Goal: Task Accomplishment & Management: Manage account settings

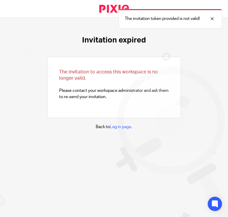
click at [113, 9] on link at bounding box center [113, 9] width 49 height 18
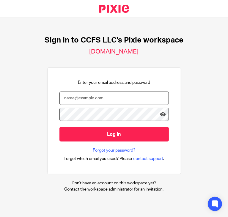
click at [88, 97] on input "email" at bounding box center [113, 97] width 109 height 13
type input "fabrizio@ccfsbookkeeping.com"
click at [59, 127] on input "Log in" at bounding box center [113, 134] width 109 height 15
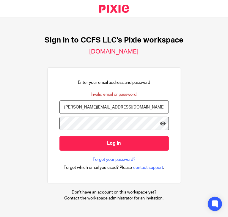
click at [59, 136] on input "Log in" at bounding box center [113, 143] width 109 height 15
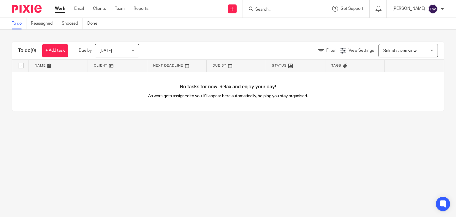
click at [227, 136] on main "To do Reassigned Snoozed Done To do (0) + Add task Due by [DATE] [DATE] [DATE] …" at bounding box center [228, 108] width 456 height 217
click at [99, 9] on link "Clients" at bounding box center [99, 9] width 13 height 6
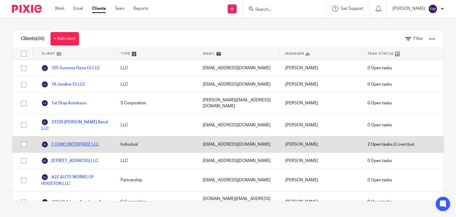
click at [91, 141] on link "3 TONE ENTERPRISE LLC" at bounding box center [70, 144] width 58 height 7
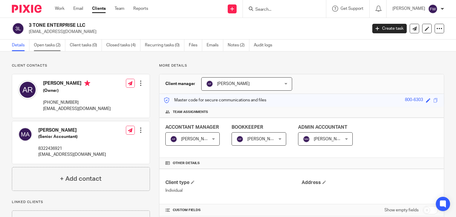
click at [53, 47] on link "Open tasks (2)" at bounding box center [49, 45] width 31 height 12
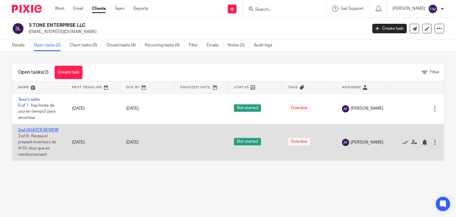
click at [44, 128] on link "2nd QUATER REVIEW" at bounding box center [38, 130] width 40 height 4
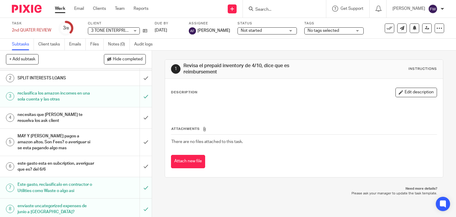
scroll to position [21, 0]
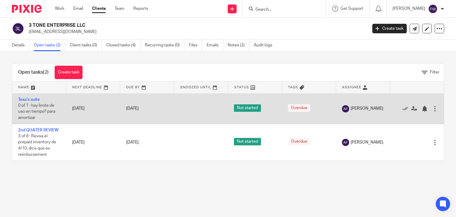
click at [40, 106] on span "0 of 1 · hay limite de uso en tiempo? para amortizar" at bounding box center [36, 111] width 37 height 16
click at [31, 100] on link "Texa's suite" at bounding box center [29, 99] width 22 height 4
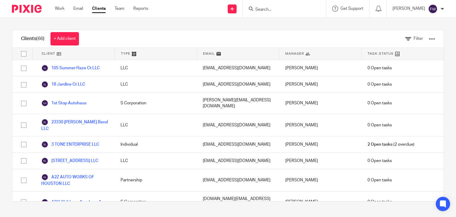
click at [384, 54] on span "Task Status" at bounding box center [380, 53] width 26 height 5
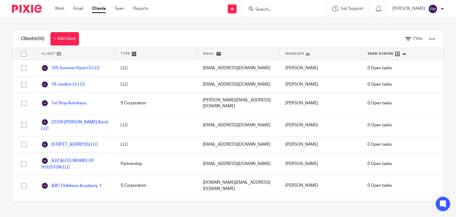
click at [377, 57] on div "Task Status" at bounding box center [402, 54] width 82 height 12
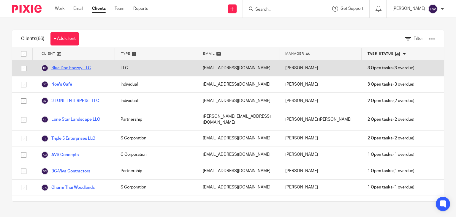
click at [71, 69] on link "Blue Dog Energy LLC" at bounding box center [66, 67] width 50 height 7
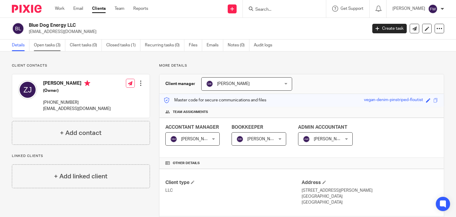
click at [47, 46] on link "Open tasks (3)" at bounding box center [49, 45] width 31 height 12
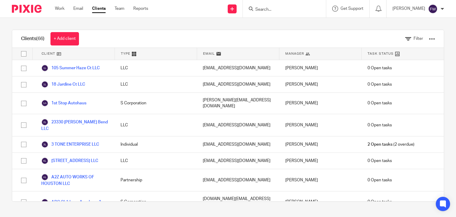
click at [377, 55] on span "Task Status" at bounding box center [380, 53] width 26 height 5
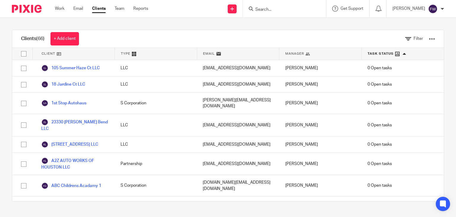
click at [377, 55] on span "Task Status" at bounding box center [380, 53] width 26 height 5
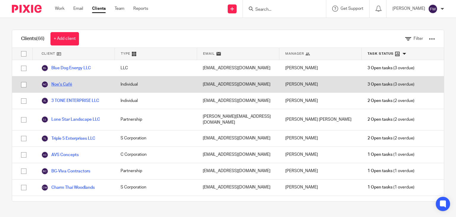
click at [65, 85] on link "Noe's Café" at bounding box center [56, 84] width 31 height 7
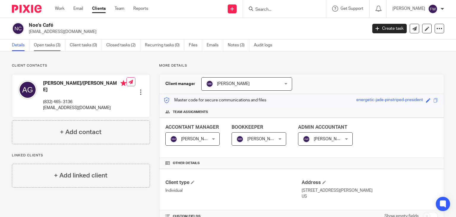
click at [51, 45] on link "Open tasks (3)" at bounding box center [49, 45] width 31 height 12
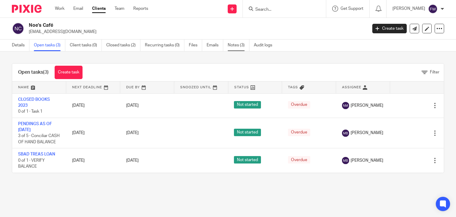
click at [237, 43] on link "Notes (3)" at bounding box center [239, 45] width 22 height 12
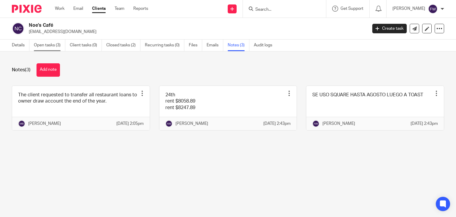
click at [50, 47] on link "Open tasks (3)" at bounding box center [49, 45] width 31 height 12
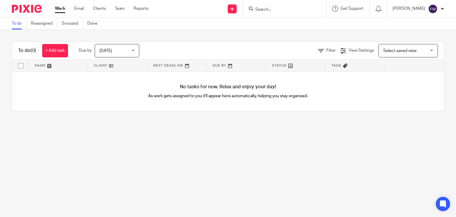
click at [97, 9] on link "Clients" at bounding box center [99, 9] width 13 height 6
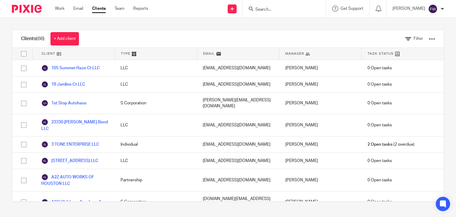
click at [375, 54] on span "Task Status" at bounding box center [380, 53] width 26 height 5
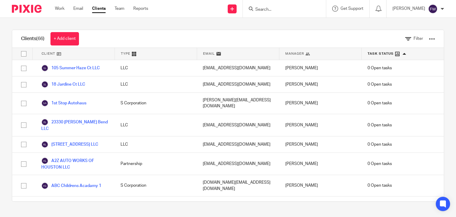
click at [375, 54] on span "Task Status" at bounding box center [380, 53] width 26 height 5
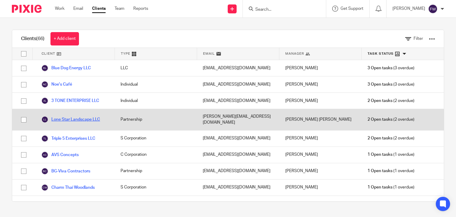
click at [77, 117] on link "Lone Star Landscape LLC" at bounding box center [70, 119] width 59 height 7
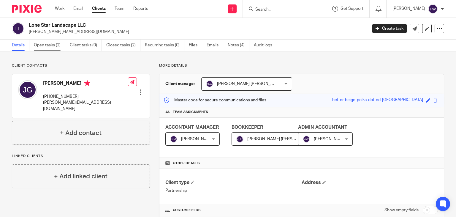
click at [56, 46] on link "Open tasks (2)" at bounding box center [49, 45] width 31 height 12
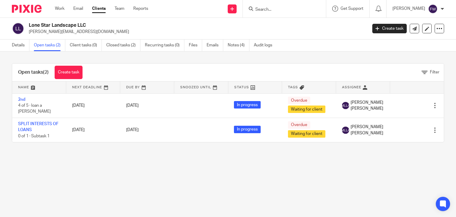
click at [100, 12] on link "Clients" at bounding box center [99, 9] width 14 height 6
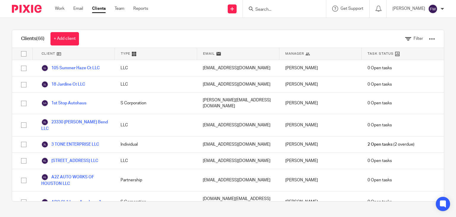
click at [369, 54] on span "Task Status" at bounding box center [380, 53] width 26 height 5
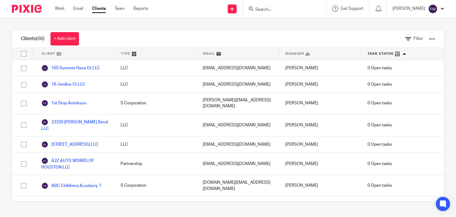
click at [369, 54] on span "Task Status" at bounding box center [380, 53] width 26 height 5
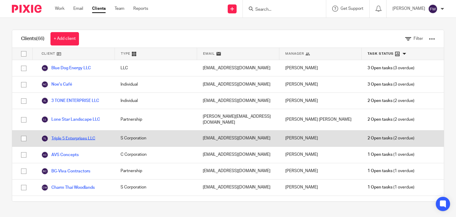
click at [77, 135] on link "Triple 5 Enterprises LLC" at bounding box center [68, 138] width 54 height 7
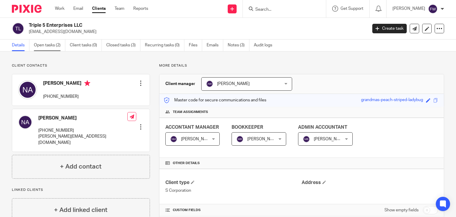
click at [55, 48] on link "Open tasks (2)" at bounding box center [49, 45] width 31 height 12
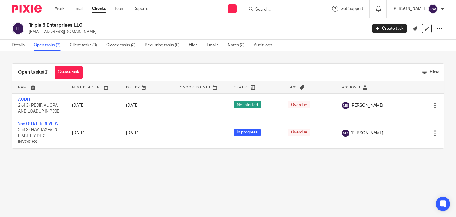
click at [47, 45] on link "Open tasks (2)" at bounding box center [49, 45] width 31 height 12
click at [27, 7] on img at bounding box center [27, 9] width 30 height 8
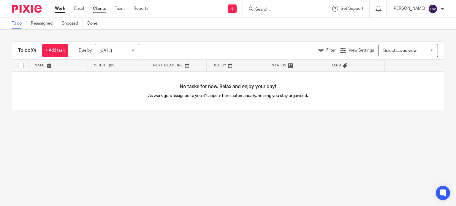
click at [102, 10] on link "Clients" at bounding box center [99, 9] width 13 height 6
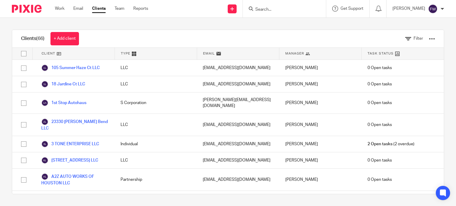
click at [379, 54] on span "Task Status" at bounding box center [380, 53] width 26 height 5
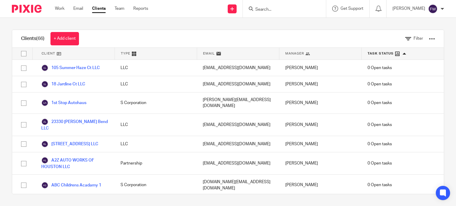
click at [379, 54] on span "Task Status" at bounding box center [380, 53] width 26 height 5
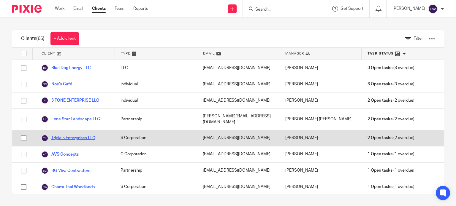
click at [88, 135] on link "Triple 5 Enterprises LLC" at bounding box center [68, 138] width 54 height 7
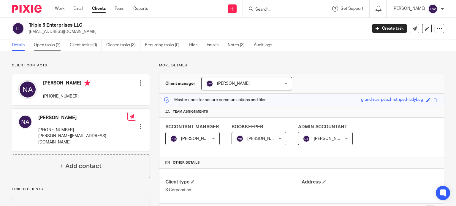
click at [49, 45] on link "Open tasks (2)" at bounding box center [49, 45] width 31 height 12
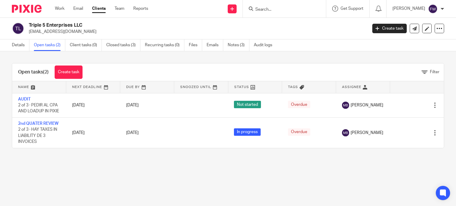
click at [99, 10] on link "Clients" at bounding box center [99, 9] width 14 height 6
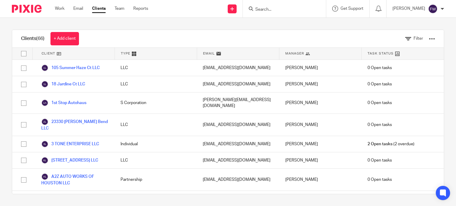
click at [201, 28] on div "Clients (66) + Add client Filter Client Type Email Manager Task Status 105 Summ…" at bounding box center [228, 112] width 456 height 188
click at [367, 52] on span "Task Status" at bounding box center [380, 53] width 26 height 5
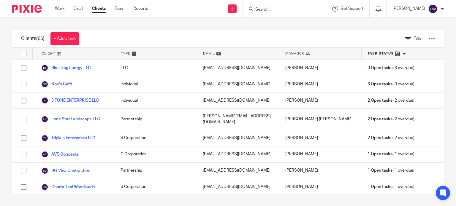
click at [287, 26] on div "Clients (66) + Add client Filter Client Type Email Manager Task Status Blue Dog…" at bounding box center [228, 112] width 456 height 188
click at [272, 35] on div "Clients (66) + Add client Filter" at bounding box center [227, 39] width 431 height 18
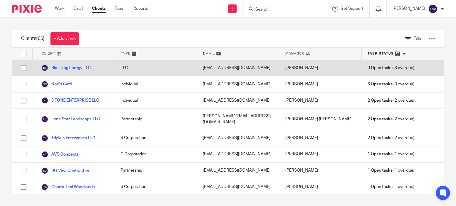
click at [373, 69] on span "3 Open tasks" at bounding box center [379, 68] width 25 height 6
click at [83, 67] on link "Blue Dog Energy LLC" at bounding box center [66, 67] width 50 height 7
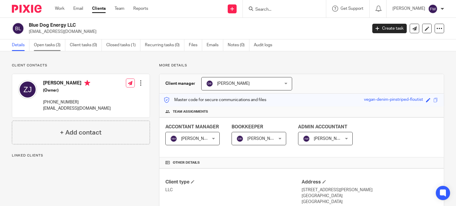
click at [40, 44] on link "Open tasks (3)" at bounding box center [49, 45] width 31 height 12
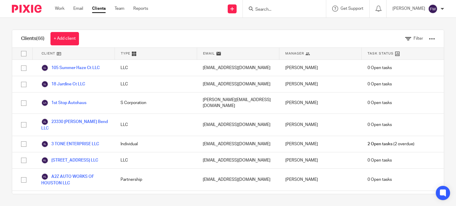
click at [375, 55] on span "Task Status" at bounding box center [380, 53] width 26 height 5
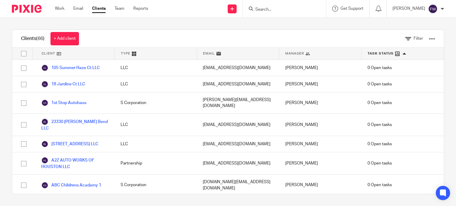
click at [375, 55] on span "Task Status" at bounding box center [380, 53] width 26 height 5
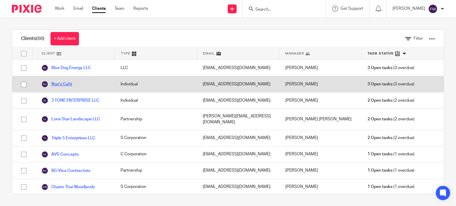
click at [63, 85] on link "Noe's Café" at bounding box center [56, 84] width 31 height 7
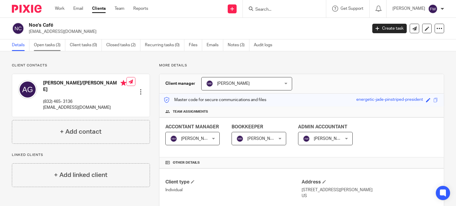
click at [54, 45] on link "Open tasks (3)" at bounding box center [49, 45] width 31 height 12
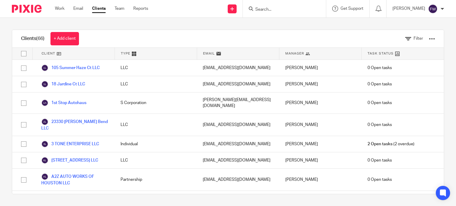
click at [373, 55] on span "Task Status" at bounding box center [380, 53] width 26 height 5
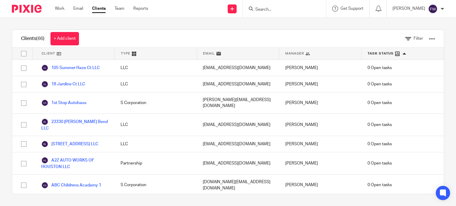
click at [373, 55] on span "Task Status" at bounding box center [380, 53] width 26 height 5
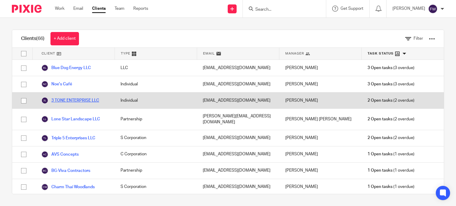
click at [77, 101] on link "3 TONE ENTERPRISE LLC" at bounding box center [70, 100] width 58 height 7
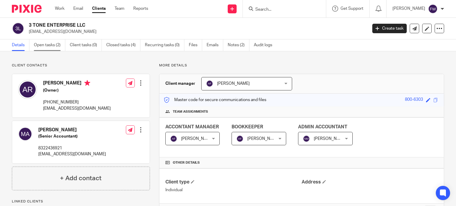
click at [54, 44] on link "Open tasks (2)" at bounding box center [49, 45] width 31 height 12
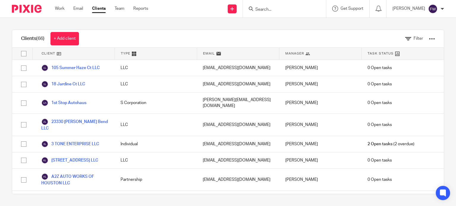
click at [375, 52] on span "Task Status" at bounding box center [380, 53] width 26 height 5
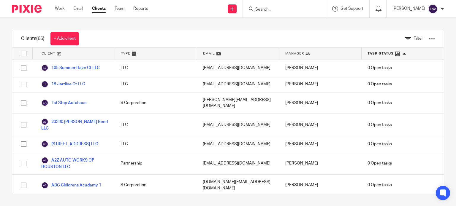
click at [375, 52] on span "Task Status" at bounding box center [380, 53] width 26 height 5
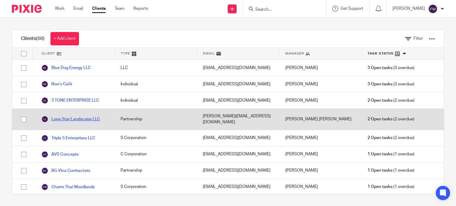
click at [84, 117] on link "Lone Star Landscape LLC" at bounding box center [70, 119] width 59 height 7
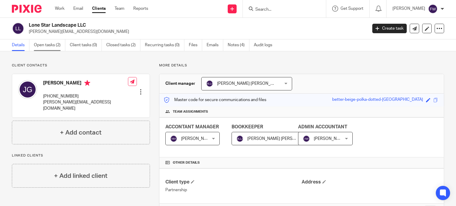
click at [53, 46] on link "Open tasks (2)" at bounding box center [49, 45] width 31 height 12
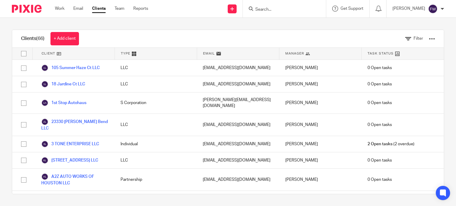
click at [381, 52] on span "Task Status" at bounding box center [380, 53] width 26 height 5
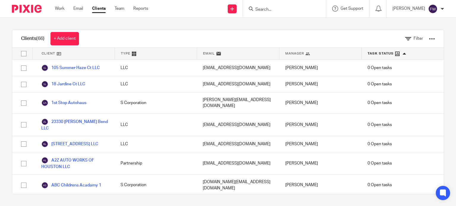
click at [381, 52] on span "Task Status" at bounding box center [380, 53] width 26 height 5
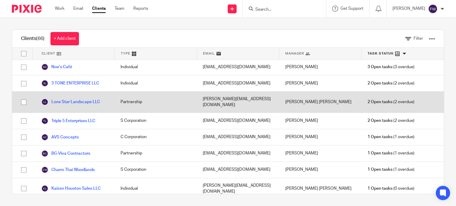
scroll to position [19, 0]
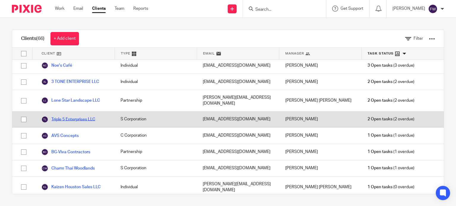
click at [75, 116] on link "Triple 5 Enterprises LLC" at bounding box center [68, 119] width 54 height 7
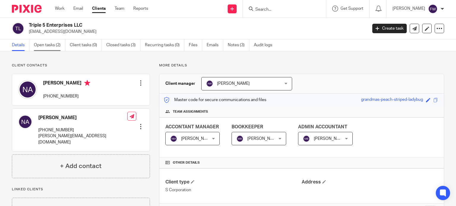
click at [53, 46] on link "Open tasks (2)" at bounding box center [49, 45] width 31 height 12
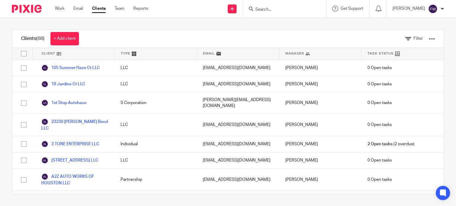
click at [374, 56] on div "Task Status" at bounding box center [402, 54] width 82 height 12
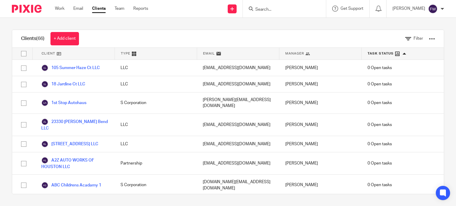
click at [374, 56] on div "Task Status" at bounding box center [402, 54] width 82 height 12
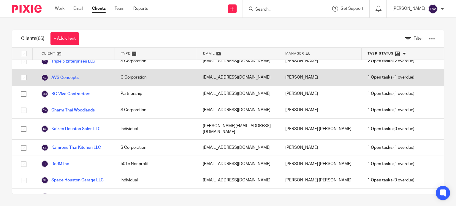
scroll to position [78, 0]
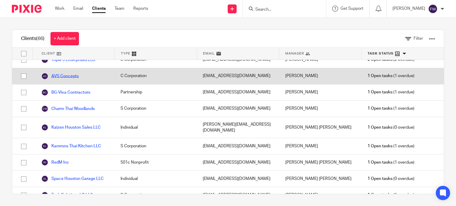
click at [71, 73] on link "AVS Concepts" at bounding box center [59, 76] width 37 height 7
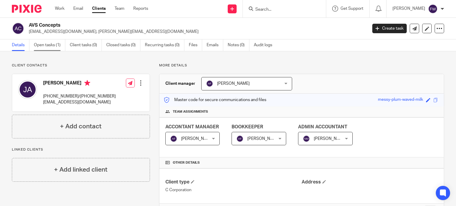
click at [49, 45] on link "Open tasks (1)" at bounding box center [49, 45] width 31 height 12
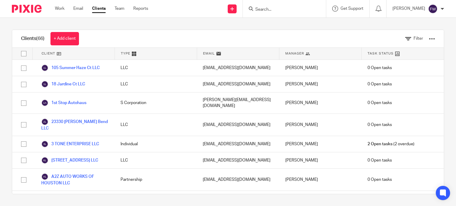
click at [379, 53] on span "Task Status" at bounding box center [380, 53] width 26 height 5
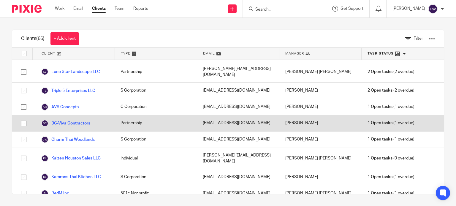
scroll to position [55, 0]
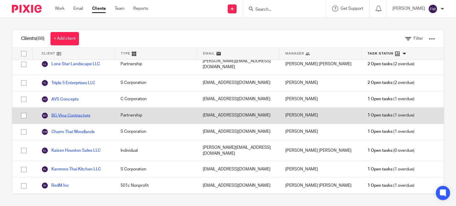
click at [69, 112] on link "BG-Viva Contractors" at bounding box center [65, 115] width 49 height 7
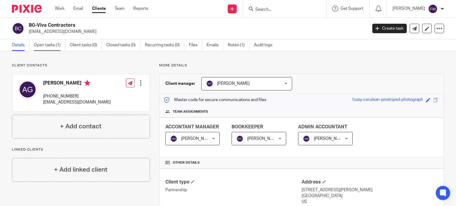
click at [50, 45] on link "Open tasks (1)" at bounding box center [49, 45] width 31 height 12
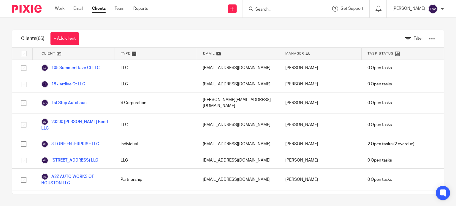
click at [372, 55] on span "Task Status" at bounding box center [380, 53] width 26 height 5
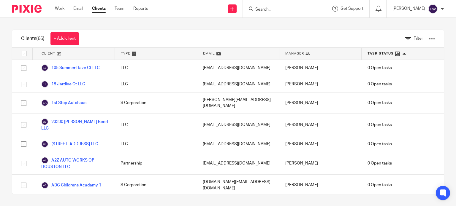
click at [372, 55] on span "Task Status" at bounding box center [380, 53] width 26 height 5
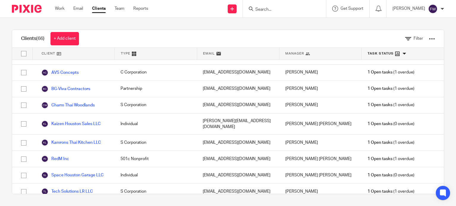
scroll to position [82, 0]
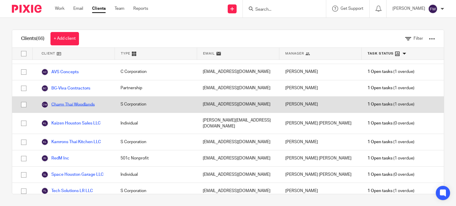
click at [74, 101] on link "Charm Thai Woodlands" at bounding box center [67, 104] width 53 height 7
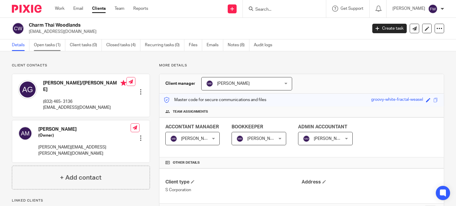
click at [50, 45] on link "Open tasks (1)" at bounding box center [49, 45] width 31 height 12
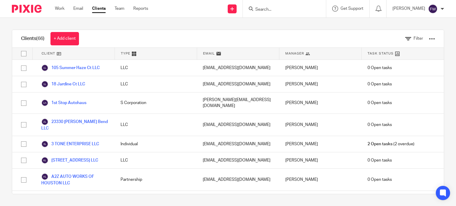
click at [370, 55] on span "Task Status" at bounding box center [380, 53] width 26 height 5
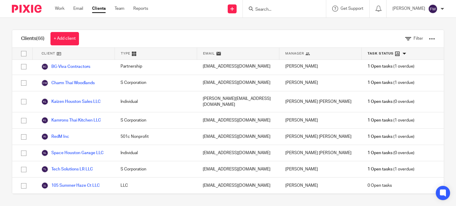
scroll to position [105, 0]
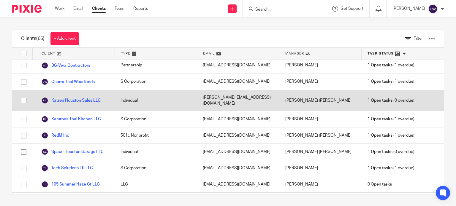
click at [80, 97] on link "Kaizen Houston Sales LLC" at bounding box center [70, 100] width 59 height 7
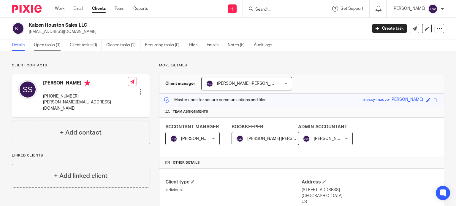
click at [51, 47] on link "Open tasks (1)" at bounding box center [49, 45] width 31 height 12
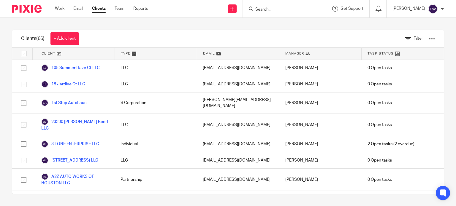
click at [372, 51] on span "Task Status" at bounding box center [380, 53] width 26 height 5
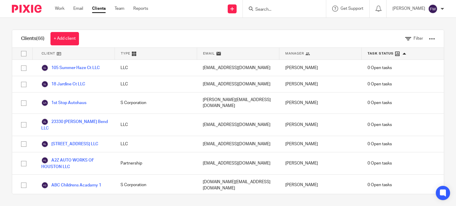
click at [372, 51] on span "Task Status" at bounding box center [380, 53] width 26 height 5
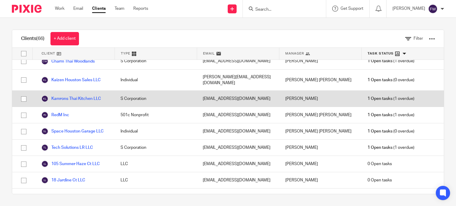
scroll to position [126, 0]
click at [75, 95] on link "Kamrons Thai Kitchen LLC" at bounding box center [71, 98] width 60 height 7
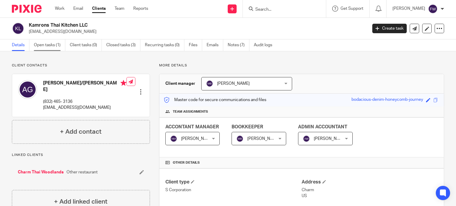
click at [45, 44] on link "Open tasks (1)" at bounding box center [49, 45] width 31 height 12
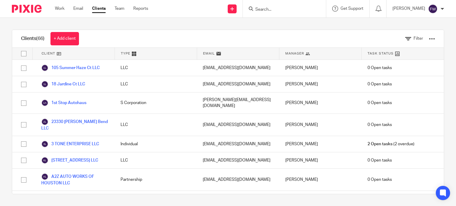
click at [372, 54] on span "Task Status" at bounding box center [380, 53] width 26 height 5
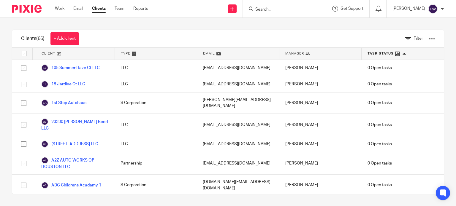
click at [372, 54] on span "Task Status" at bounding box center [380, 53] width 26 height 5
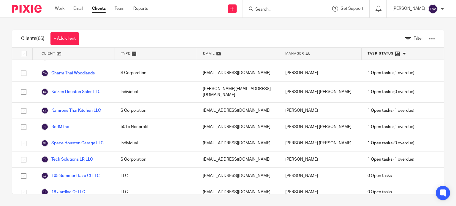
scroll to position [115, 0]
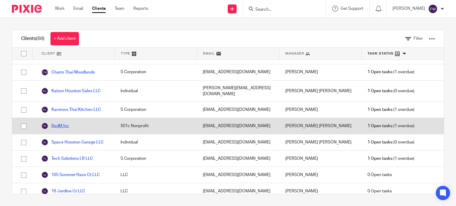
click at [57, 123] on link "RedM Inc" at bounding box center [55, 126] width 28 height 7
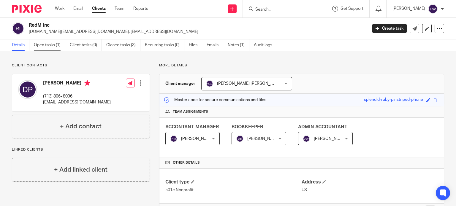
click at [55, 46] on link "Open tasks (1)" at bounding box center [49, 45] width 31 height 12
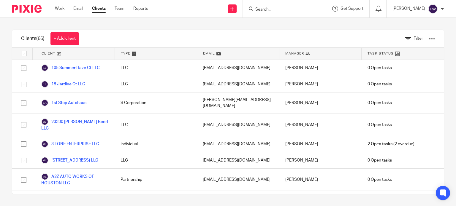
click at [372, 53] on span "Task Status" at bounding box center [380, 53] width 26 height 5
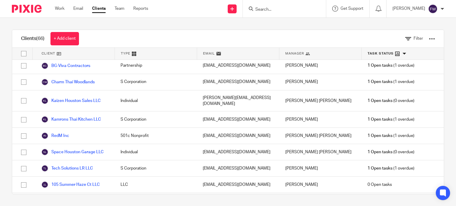
scroll to position [108, 0]
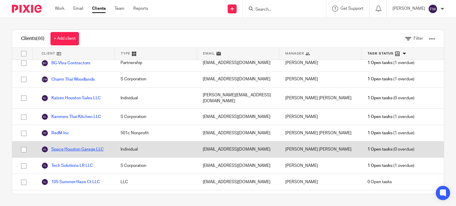
click at [82, 146] on link "Space Houston Garage LLC" at bounding box center [72, 149] width 62 height 7
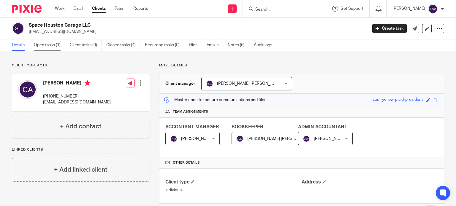
click at [42, 43] on link "Open tasks (1)" at bounding box center [49, 45] width 31 height 12
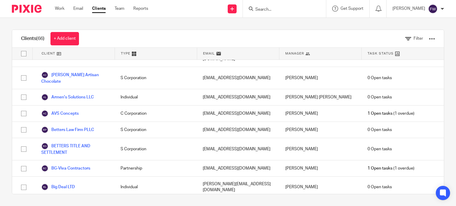
scroll to position [167, 0]
click at [374, 55] on span "Task Status" at bounding box center [380, 53] width 26 height 5
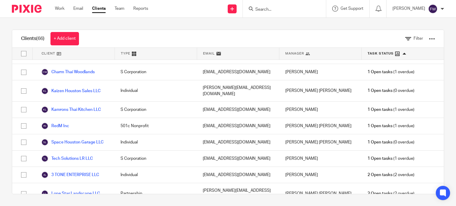
click at [374, 55] on span "Task Status" at bounding box center [380, 53] width 26 height 5
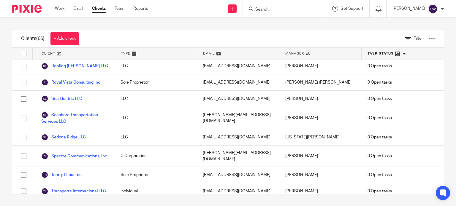
click at [367, 52] on span "Task Status" at bounding box center [380, 53] width 26 height 5
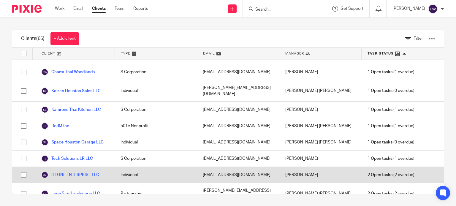
scroll to position [1003, 0]
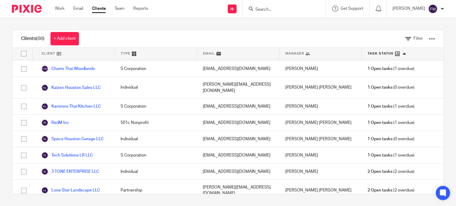
click at [372, 56] on span "Task Status" at bounding box center [380, 53] width 26 height 5
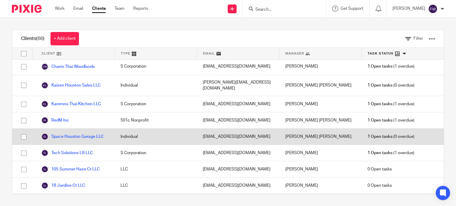
scroll to position [121, 0]
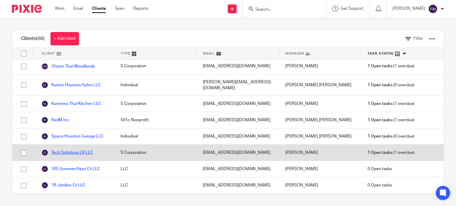
click at [65, 149] on link "Tech Solutions LR LLC" at bounding box center [67, 152] width 52 height 7
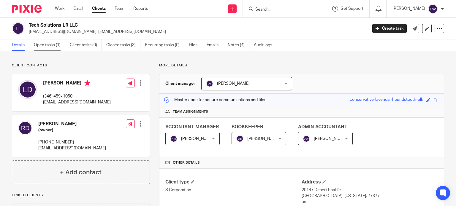
click at [42, 48] on link "Open tasks (1)" at bounding box center [49, 45] width 31 height 12
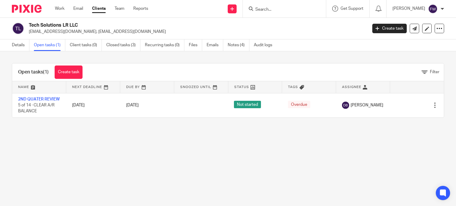
click at [36, 12] on img at bounding box center [27, 9] width 30 height 8
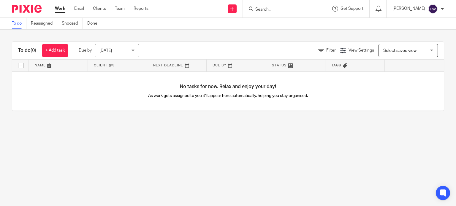
click at [100, 7] on link "Clients" at bounding box center [99, 9] width 13 height 6
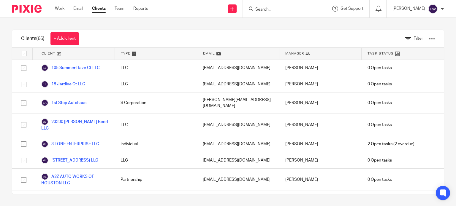
click at [386, 54] on div "Task Status" at bounding box center [402, 54] width 82 height 12
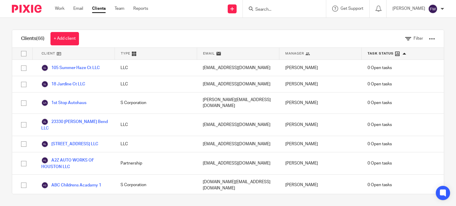
click at [386, 54] on span "Task Status" at bounding box center [380, 53] width 26 height 5
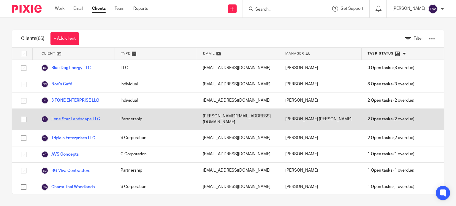
click at [90, 117] on link "Lone Star Landscape LLC" at bounding box center [70, 119] width 59 height 7
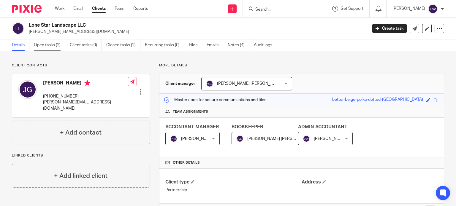
click at [47, 47] on link "Open tasks (2)" at bounding box center [49, 45] width 31 height 12
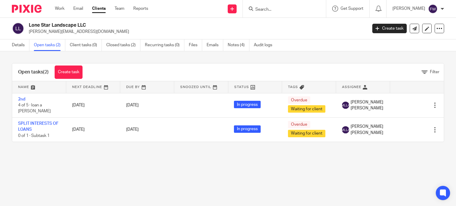
click at [99, 10] on link "Clients" at bounding box center [99, 9] width 14 height 6
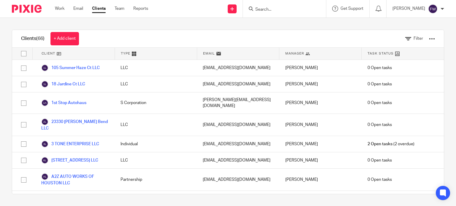
click at [377, 53] on span "Task Status" at bounding box center [380, 53] width 26 height 5
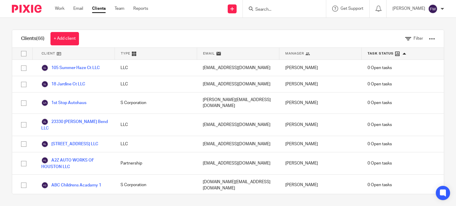
click at [377, 53] on span "Task Status" at bounding box center [380, 53] width 26 height 5
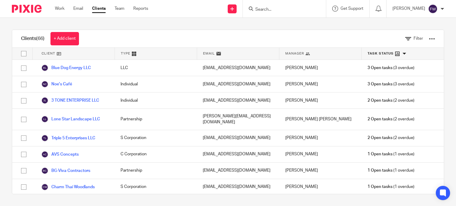
click at [250, 40] on div "Clients (66) + Add client Filter" at bounding box center [227, 39] width 431 height 18
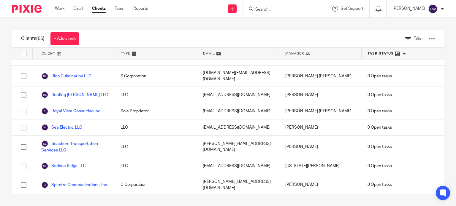
scroll to position [1003, 0]
